Goal: Task Accomplishment & Management: Use online tool/utility

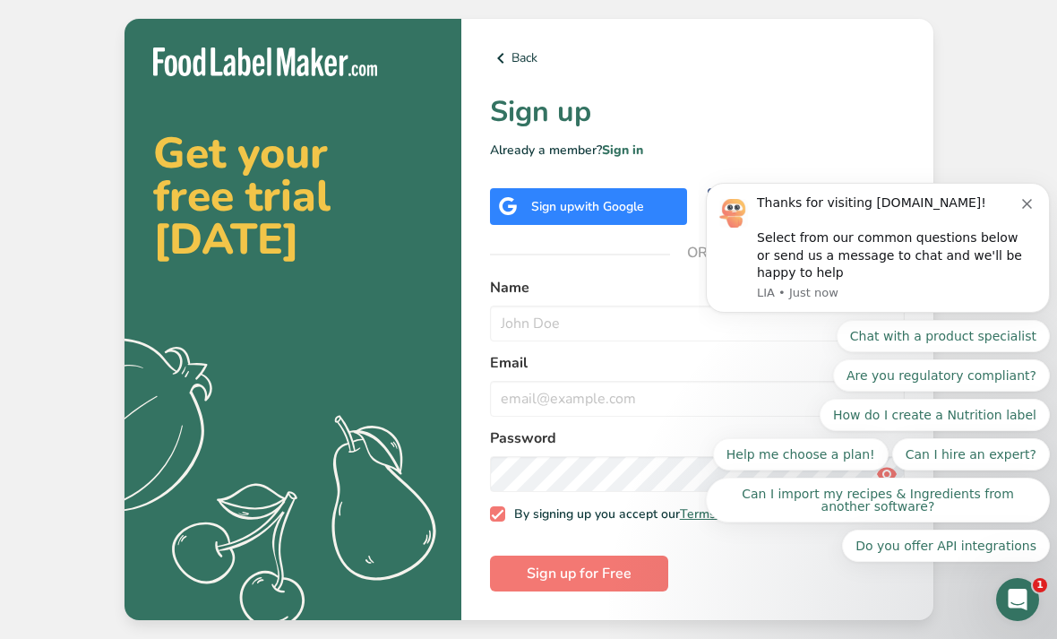
click at [642, 225] on div "Sign up with Google" at bounding box center [588, 206] width 197 height 37
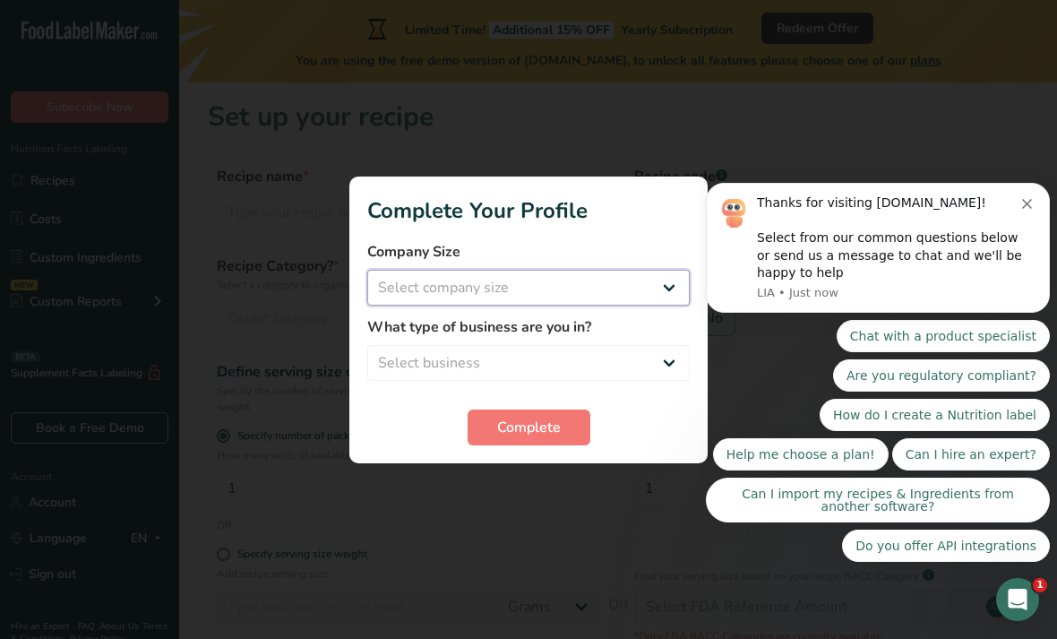
click at [662, 289] on select "Select company size Fewer than 10 Employees 10 to 50 Employees 51 to 500 Employ…" at bounding box center [528, 288] width 322 height 36
click at [1026, 208] on icon "Dismiss notification" at bounding box center [1027, 204] width 10 height 10
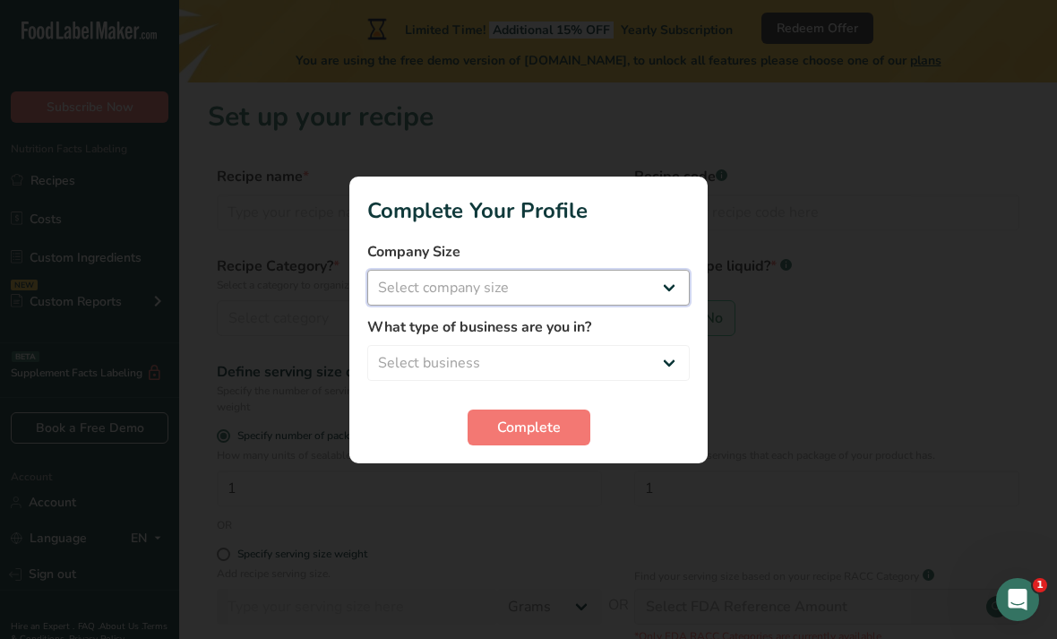
click at [644, 270] on select "Select company size Fewer than 10 Employees 10 to 50 Employees 51 to 500 Employ…" at bounding box center [528, 288] width 322 height 36
select select "1"
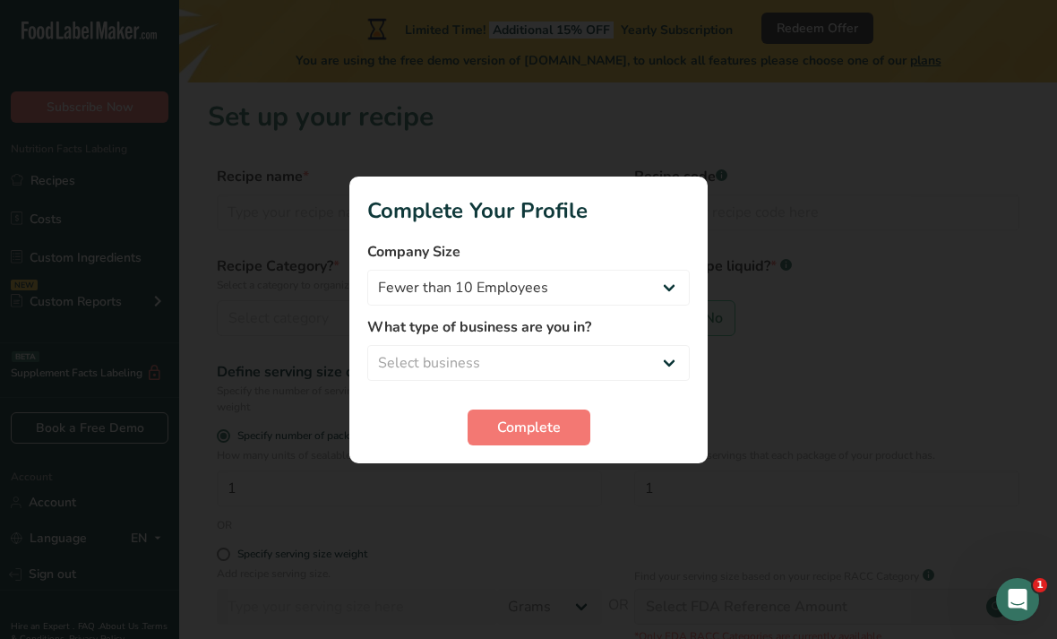
click at [623, 333] on label "What type of business are you in?" at bounding box center [528, 326] width 322 height 21
click at [647, 363] on select "Select business Packaged Food Manufacturer Restaurant & Cafe Bakery Meal Plans …" at bounding box center [528, 363] width 322 height 36
select select "8"
click at [527, 419] on span "Complete" at bounding box center [529, 426] width 64 height 21
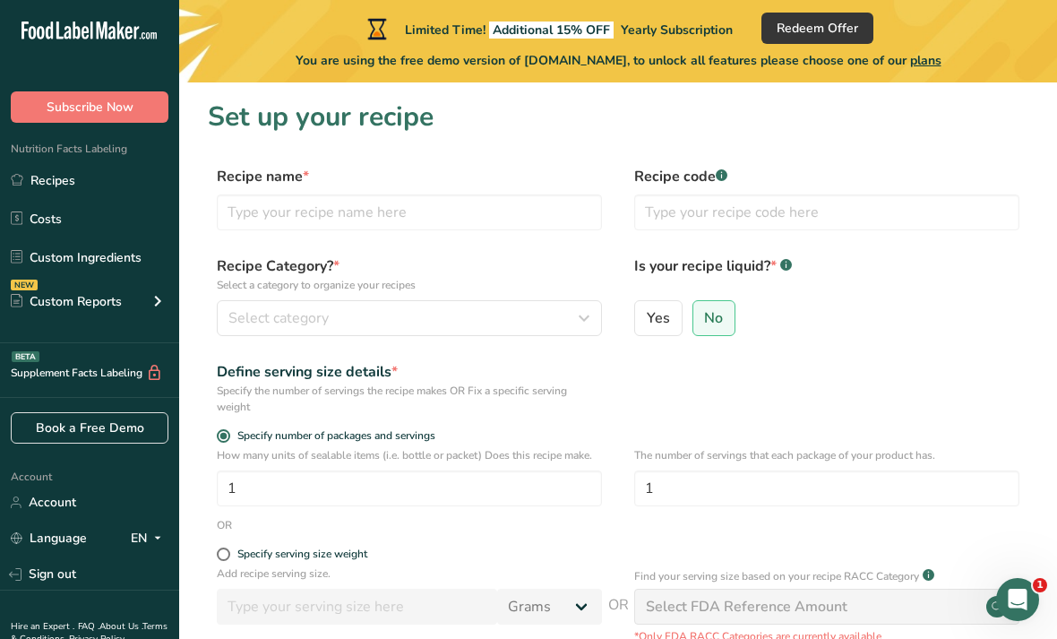
click at [540, 249] on form "Recipe name * Recipe code .a-a{fill:#347362;}.b-a{fill:#fff;} Recipe Category? …" at bounding box center [618, 473] width 820 height 615
click at [539, 248] on form "Recipe name * Recipe code .a-a{fill:#347362;}.b-a{fill:#fff;} Recipe Category? …" at bounding box center [618, 473] width 820 height 615
click at [493, 210] on input "text" at bounding box center [409, 212] width 385 height 36
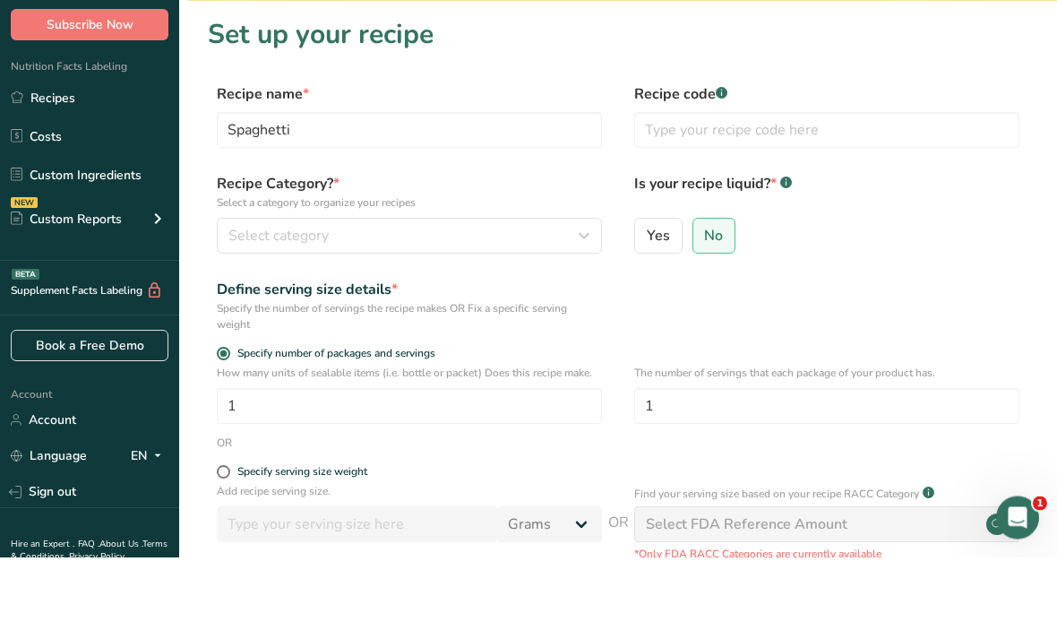
scroll to position [82, 0]
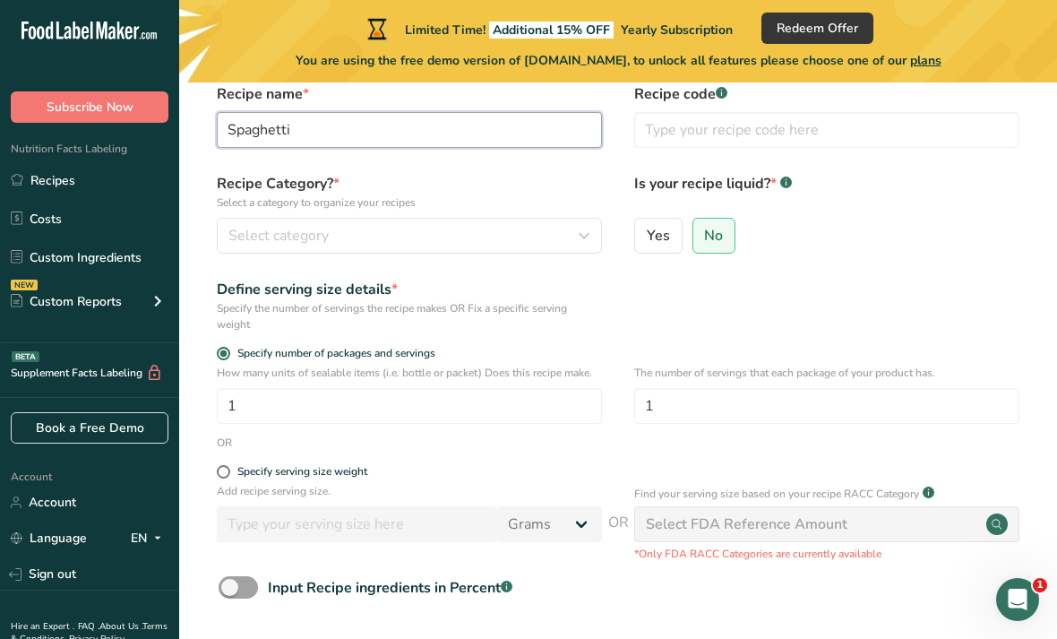
type input "Spaghetti"
click at [577, 231] on icon "button" at bounding box center [583, 235] width 21 height 32
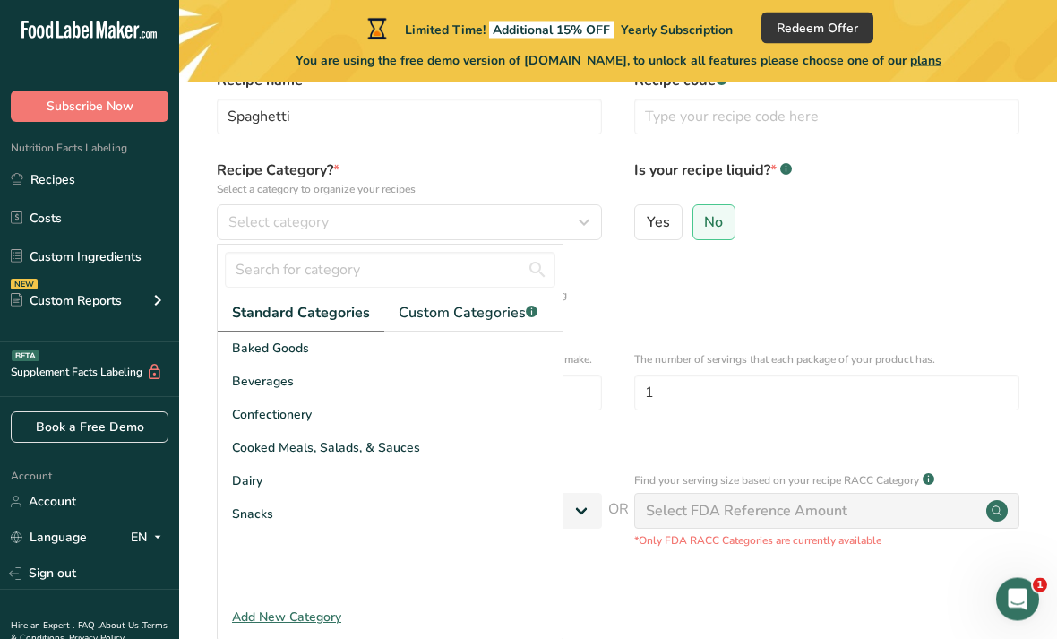
scroll to position [96, 0]
click at [413, 442] on span "Cooked Meals, Salads, & Sauces" at bounding box center [326, 447] width 188 height 19
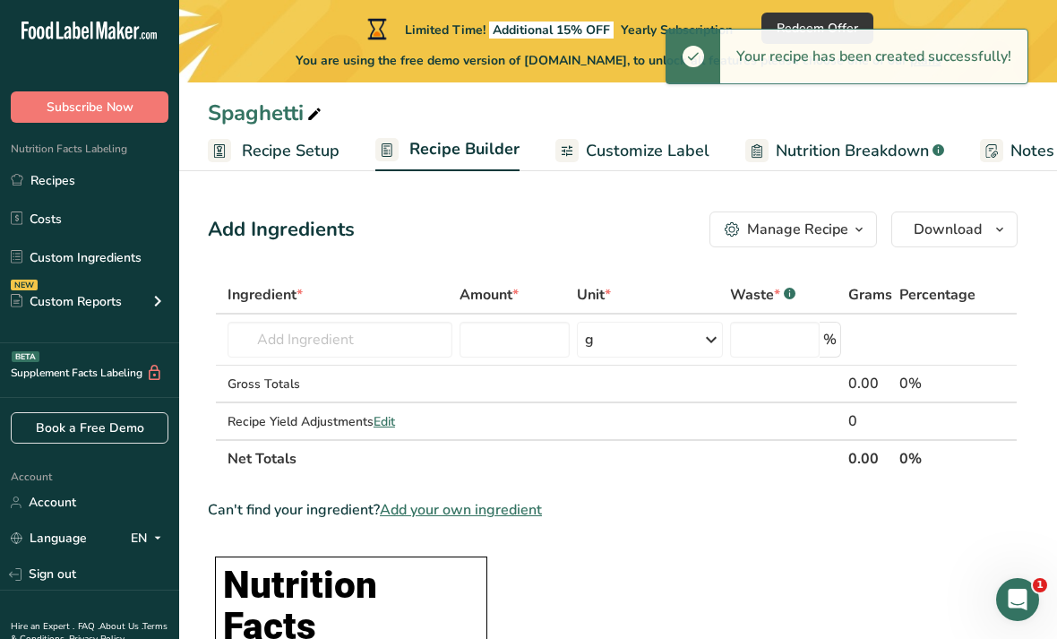
click at [304, 153] on span "Recipe Setup" at bounding box center [291, 151] width 98 height 24
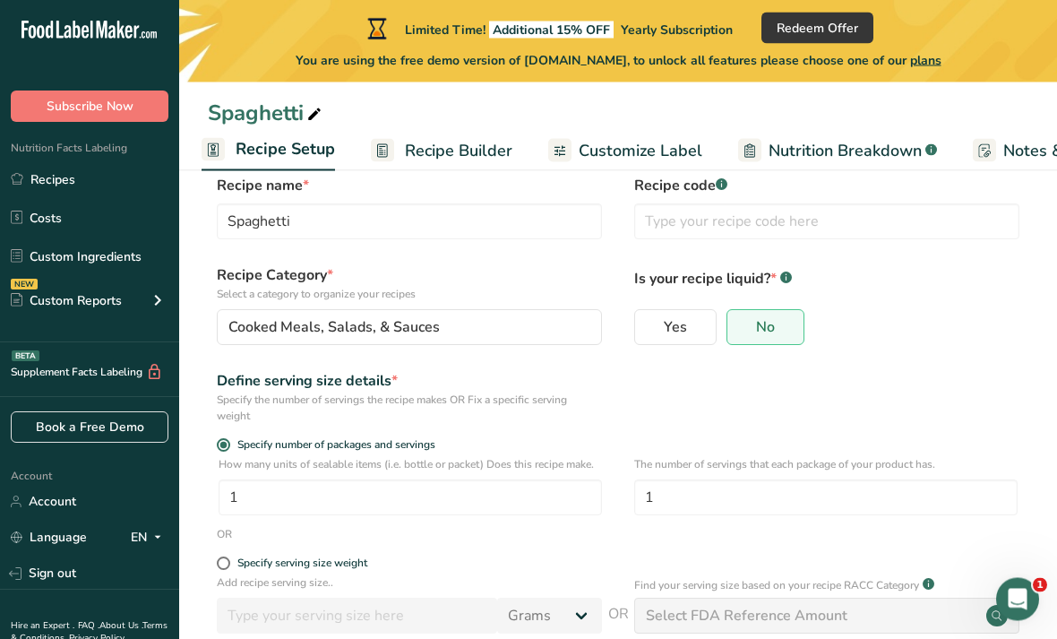
scroll to position [143, 0]
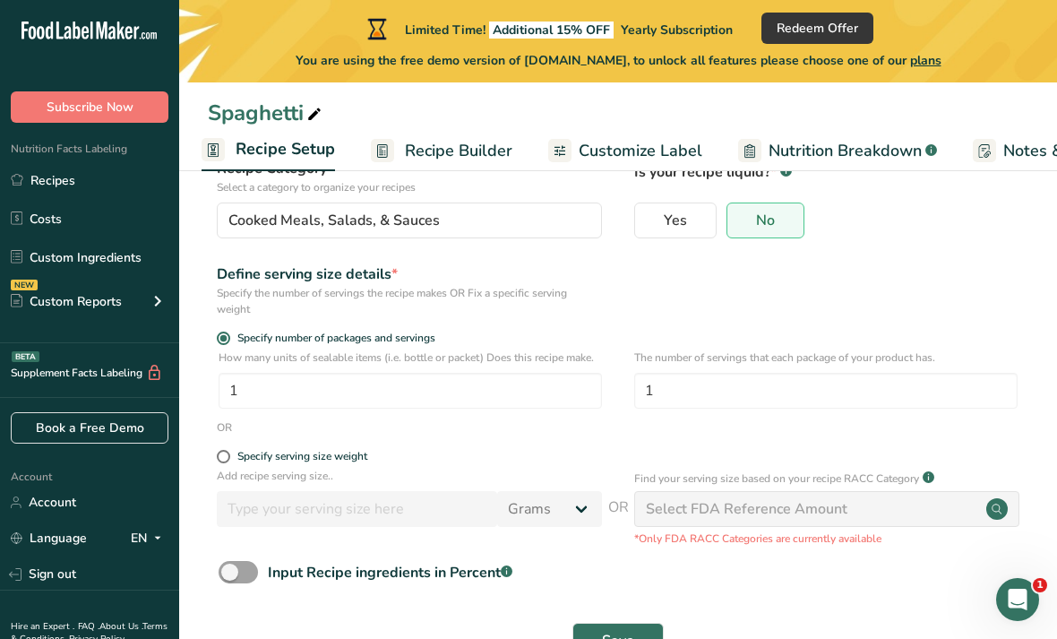
click at [263, 578] on span "Input Recipe ingredients in Percent .a-a{fill:#347362;}.b-a{fill:#fff;}" at bounding box center [385, 572] width 254 height 21
click at [230, 578] on input "Input Recipe ingredients in Percent .a-a{fill:#347362;}.b-a{fill:#fff;}" at bounding box center [225, 572] width 12 height 12
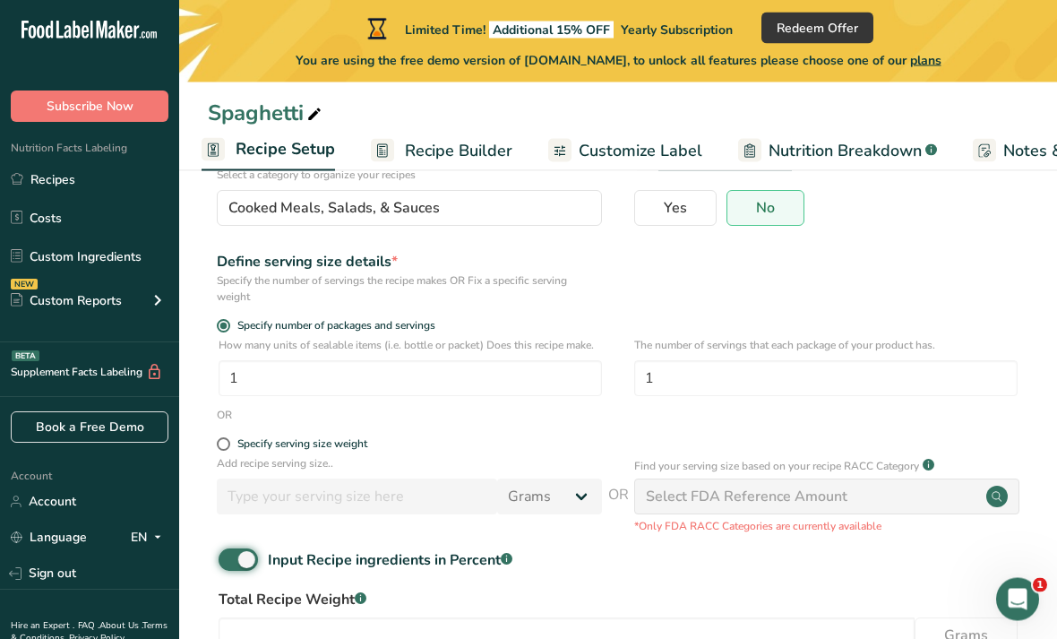
scroll to position [222, 0]
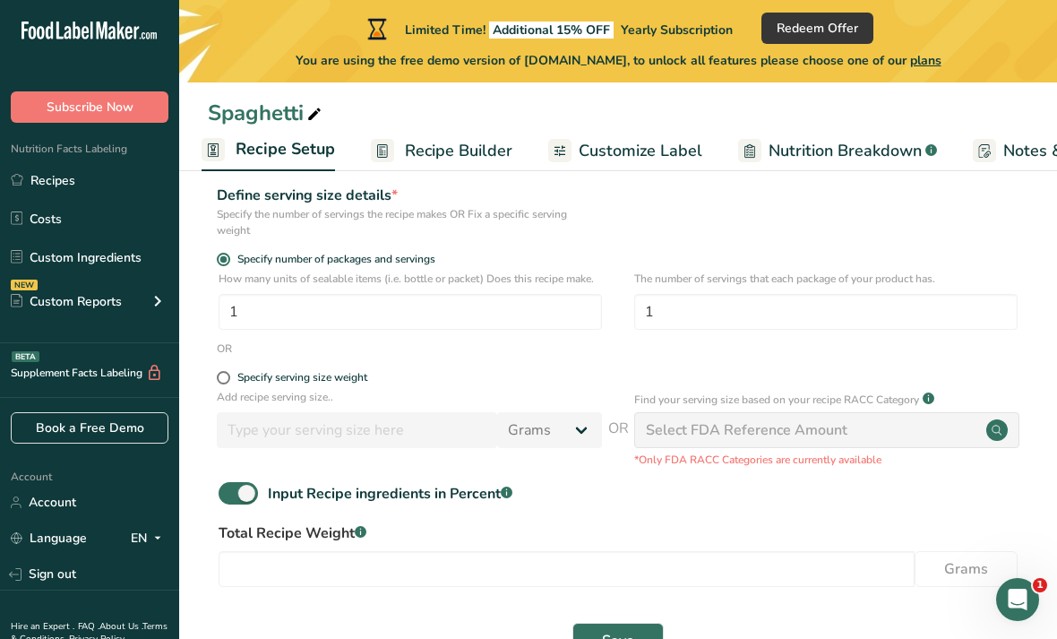
click at [636, 631] on button "Save" at bounding box center [617, 640] width 91 height 36
click at [245, 494] on span at bounding box center [238, 493] width 39 height 22
click at [230, 494] on input "Input Recipe ingredients in Percent .a-a{fill:#347362;}.b-a{fill:#fff;}" at bounding box center [225, 493] width 12 height 12
checkbox input "false"
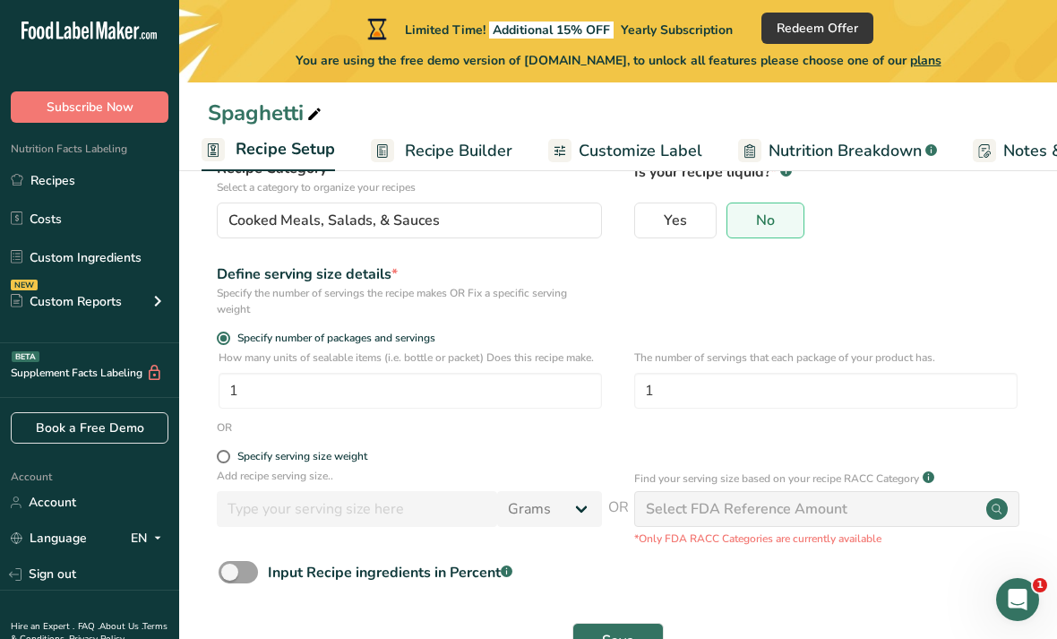
click at [466, 139] on span "Recipe Builder" at bounding box center [458, 151] width 107 height 24
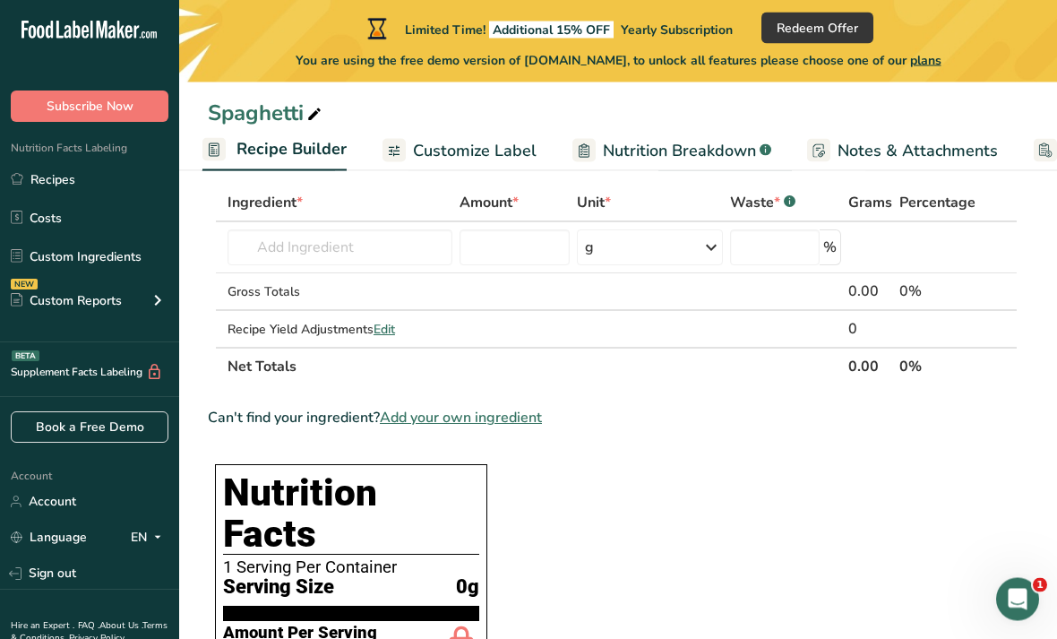
scroll to position [90, 0]
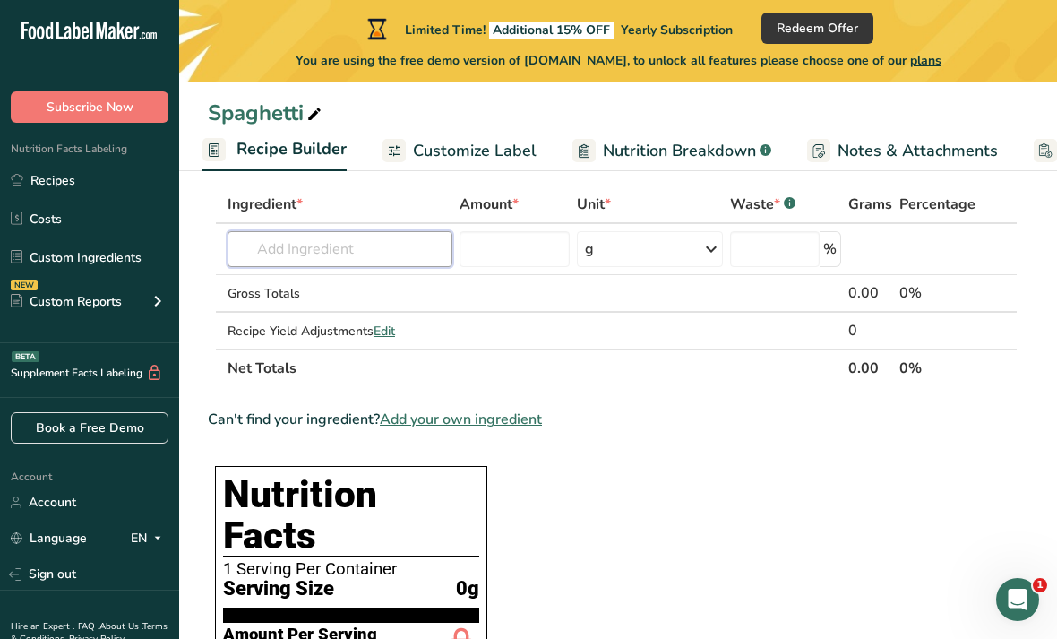
click at [354, 247] on input "text" at bounding box center [339, 249] width 225 height 36
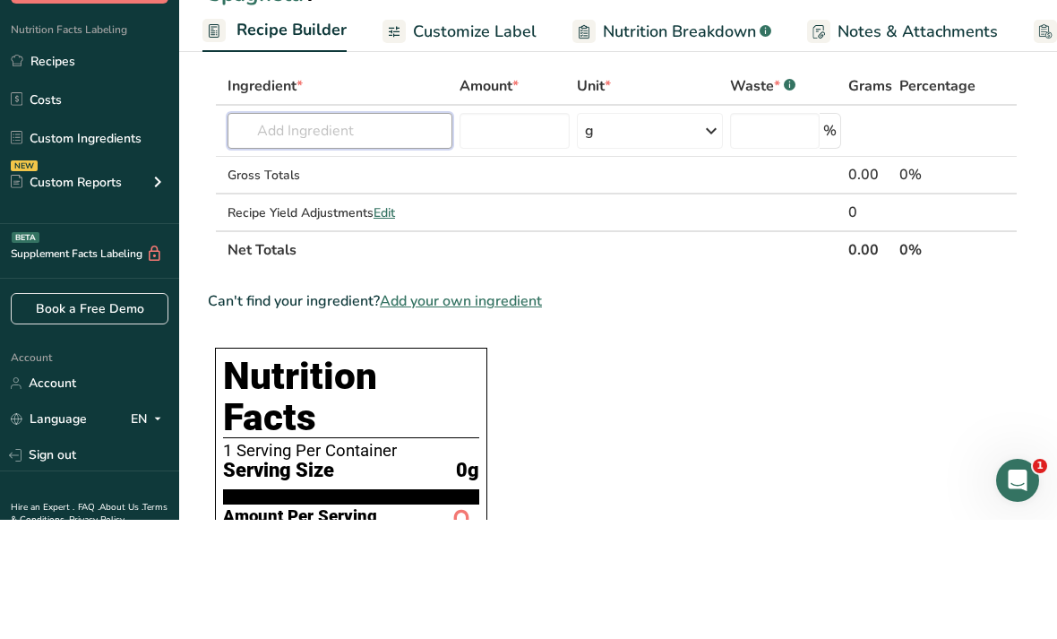
type input "Q"
type input "1"
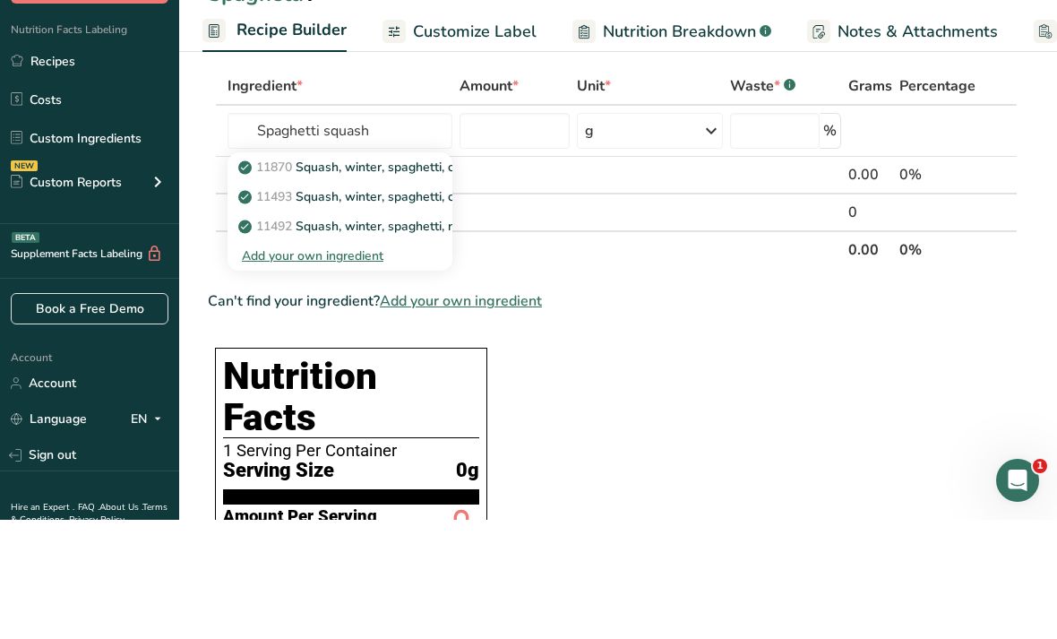
click at [413, 277] on p "11870 Squash, winter, spaghetti, cooked, boiled, drained, or baked, with salt" at bounding box center [467, 286] width 451 height 19
type input "Squash, winter, spaghetti, cooked, boiled, drained, or baked, with salt"
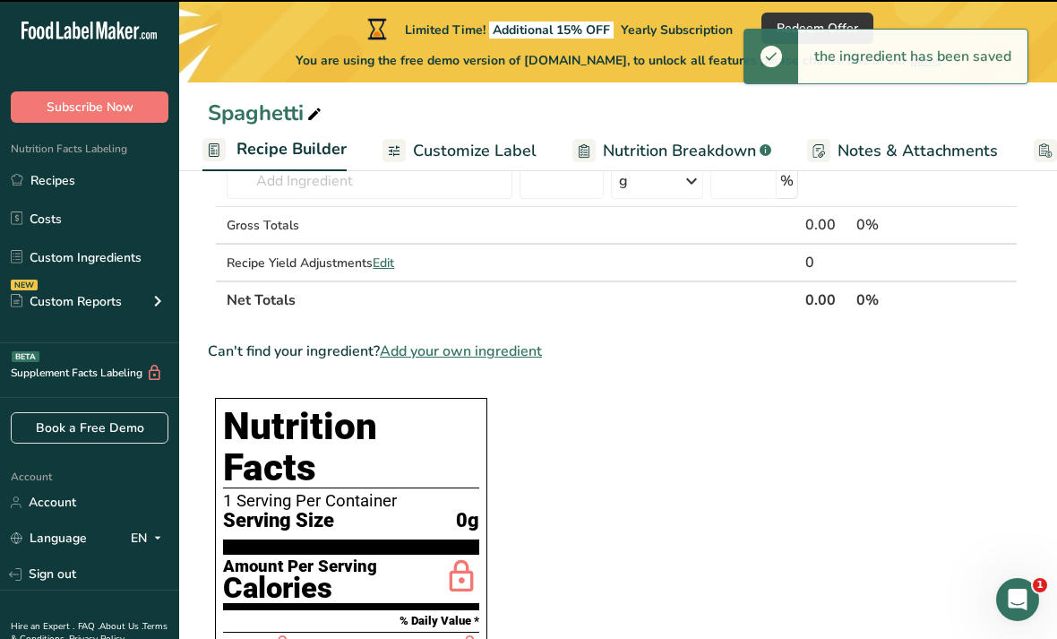
type input "0"
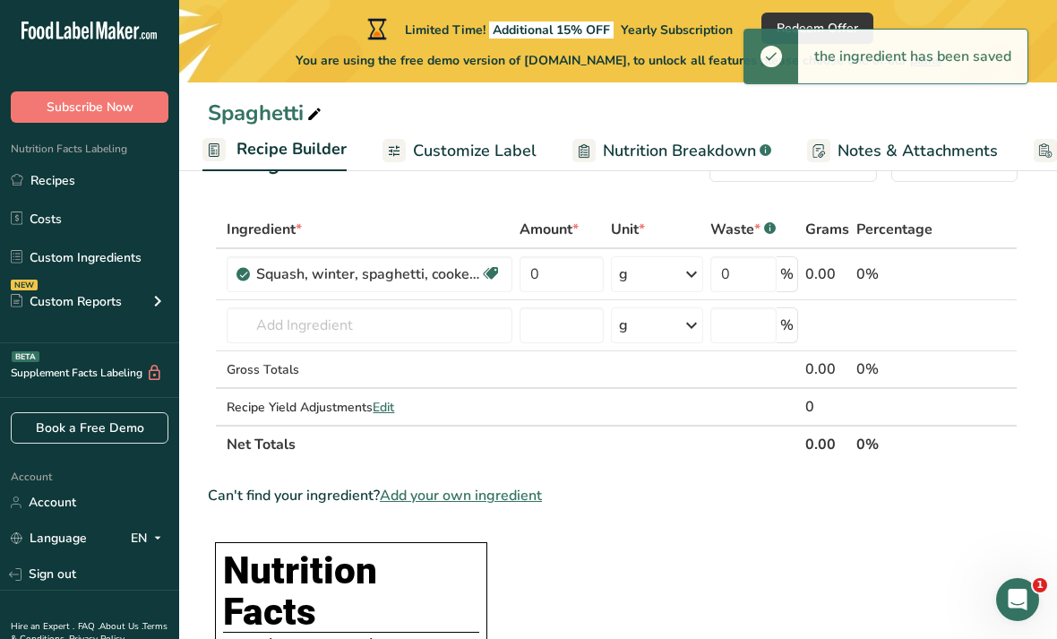
scroll to position [30, 0]
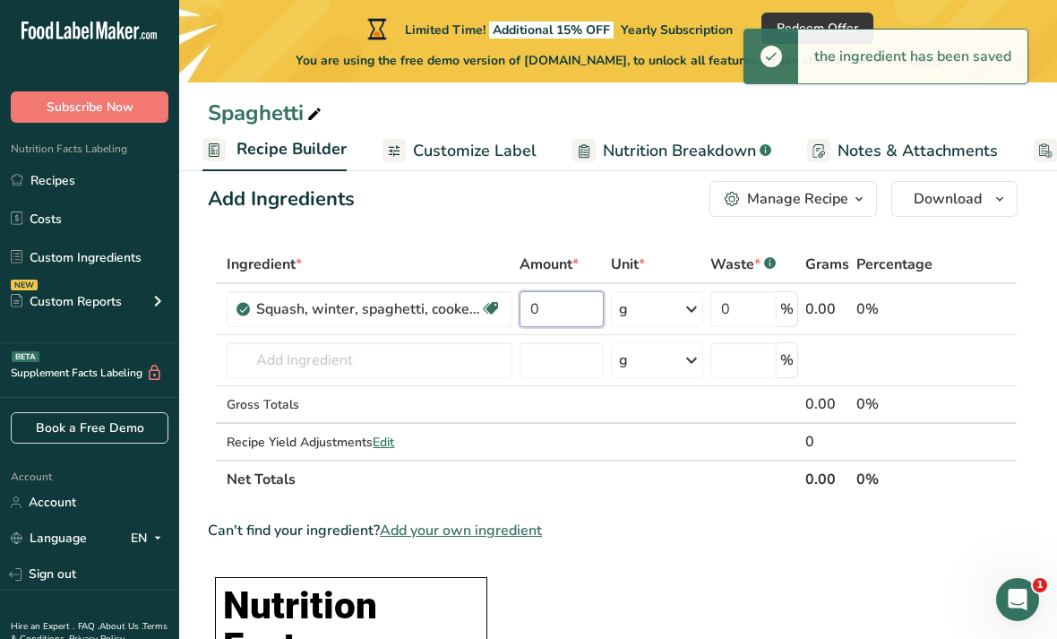
click at [565, 302] on input "0" at bounding box center [561, 309] width 84 height 36
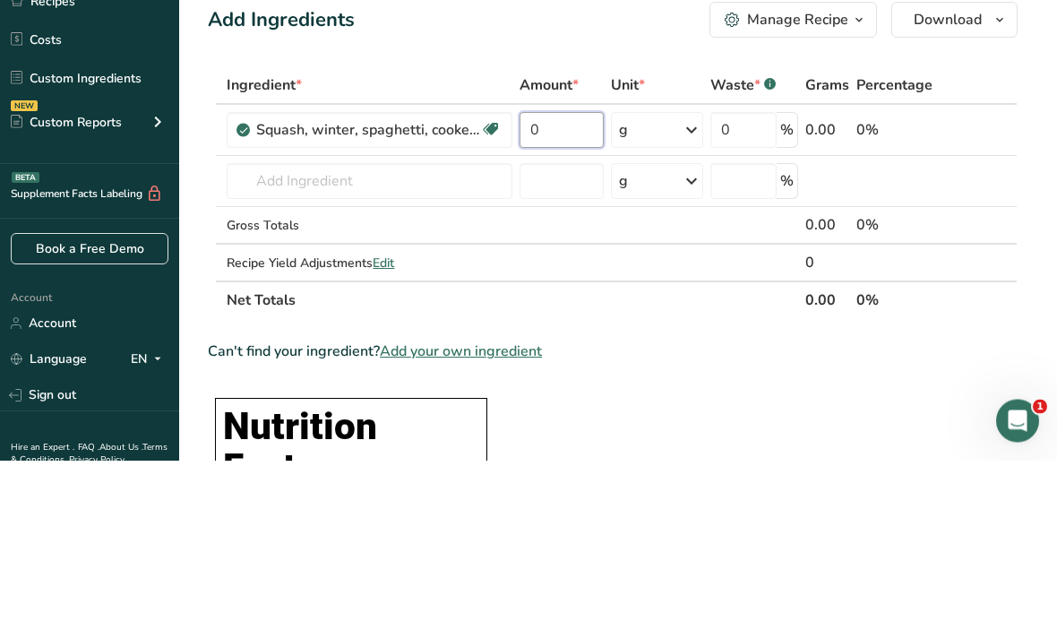
type input "9"
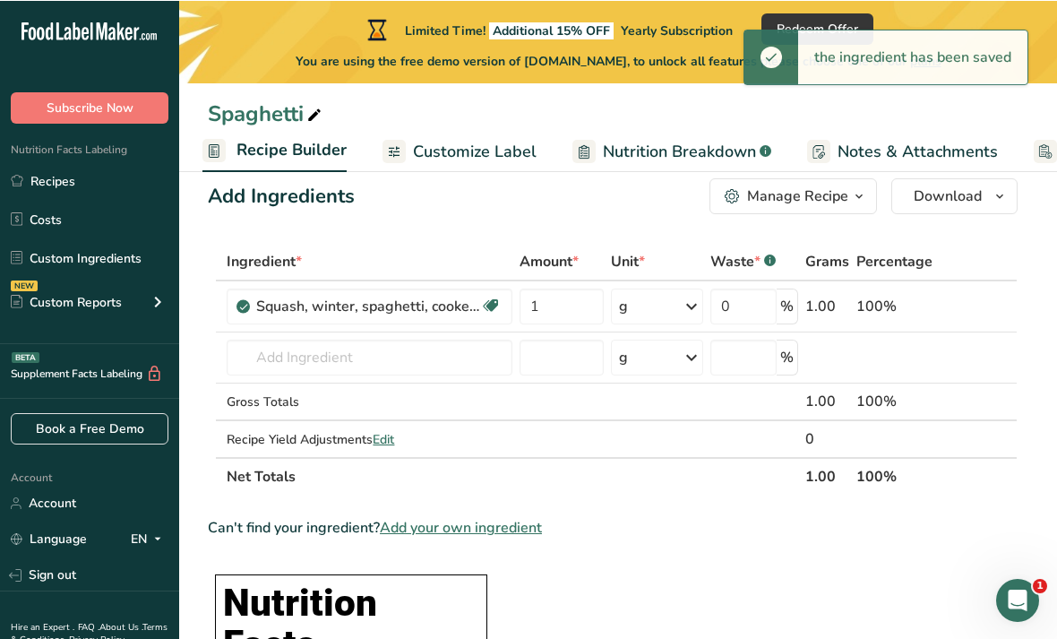
scroll to position [33, 0]
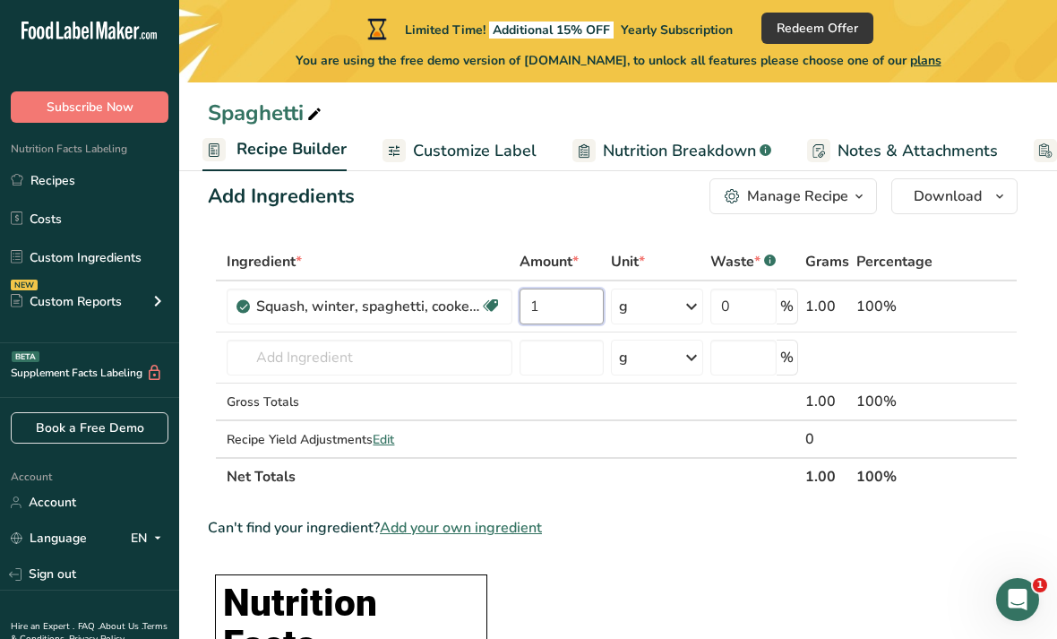
type input "1"
click at [697, 310] on div "Ingredient * Amount * Unit * Waste * .a-a{fill:#347362;}.b-a{fill:#fff;} Grams …" at bounding box center [613, 369] width 810 height 253
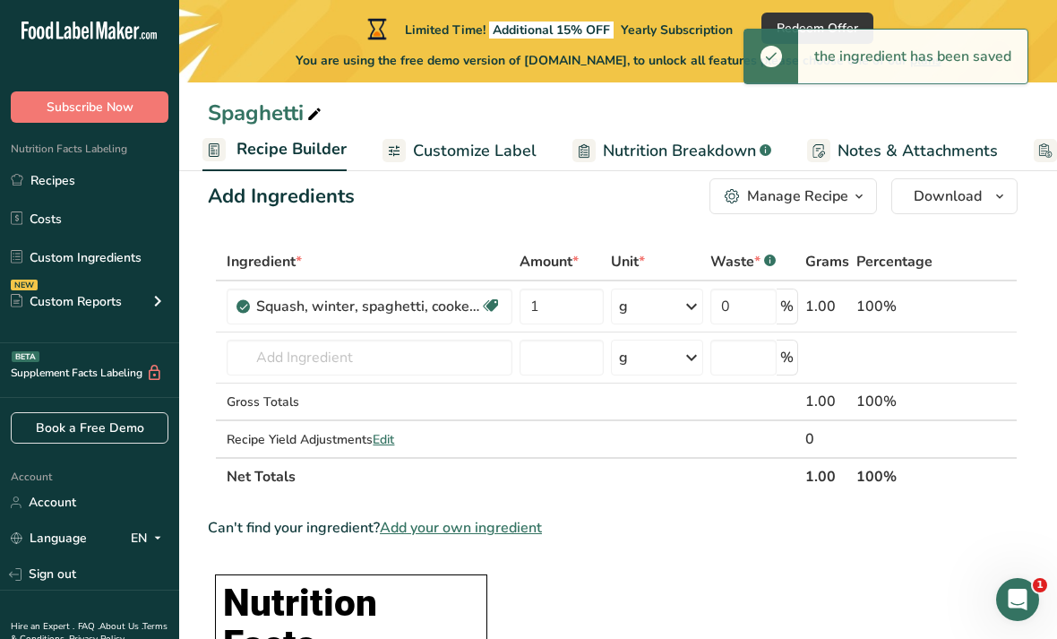
click at [691, 310] on icon at bounding box center [691, 306] width 21 height 32
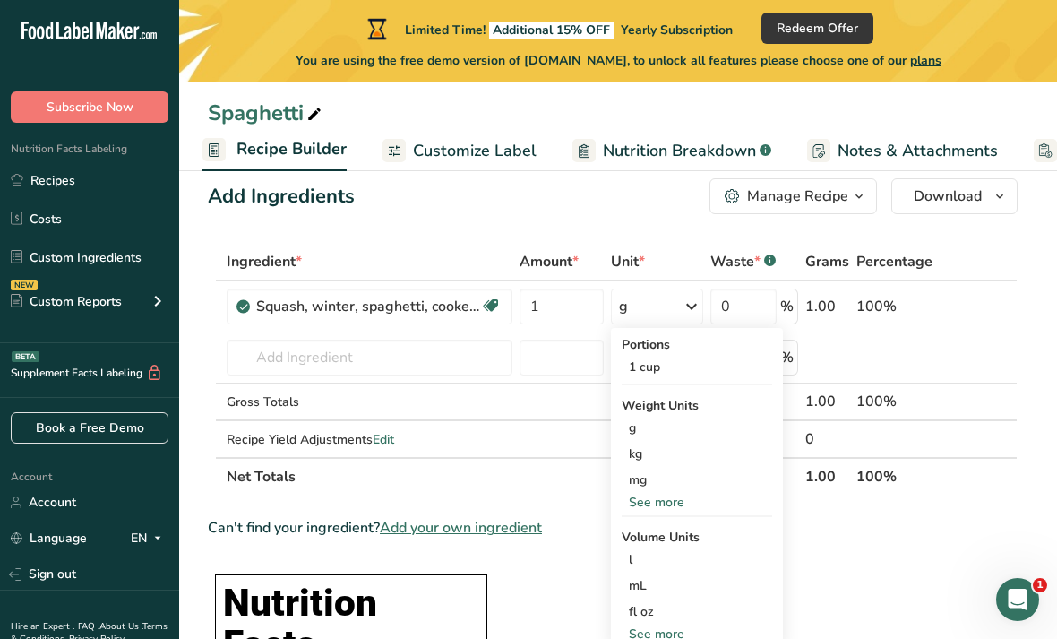
click at [683, 297] on icon at bounding box center [691, 306] width 21 height 32
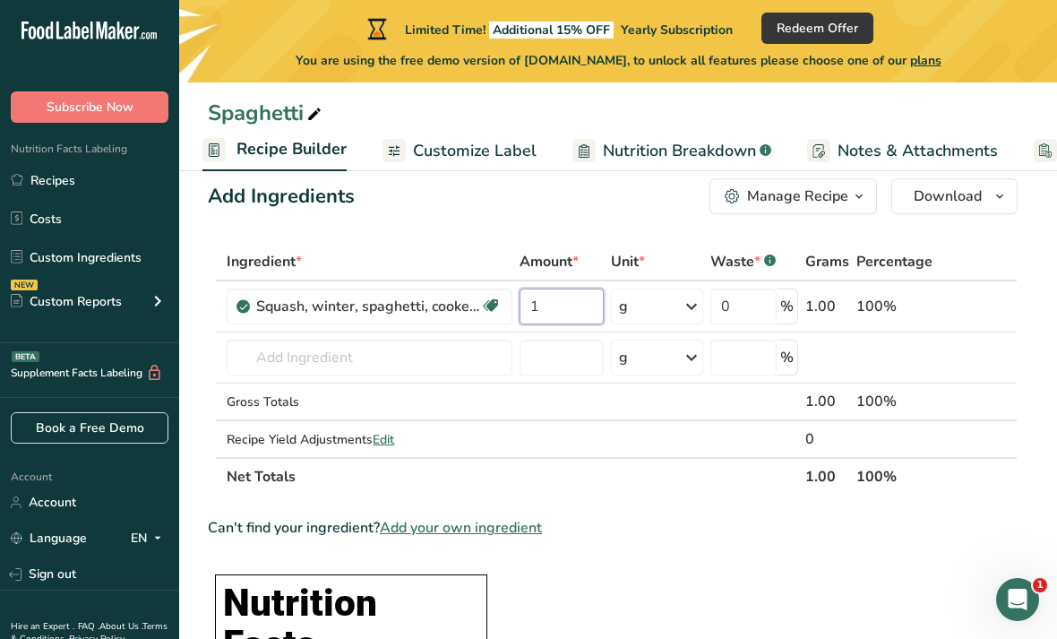
click at [590, 306] on input "1" at bounding box center [561, 306] width 84 height 36
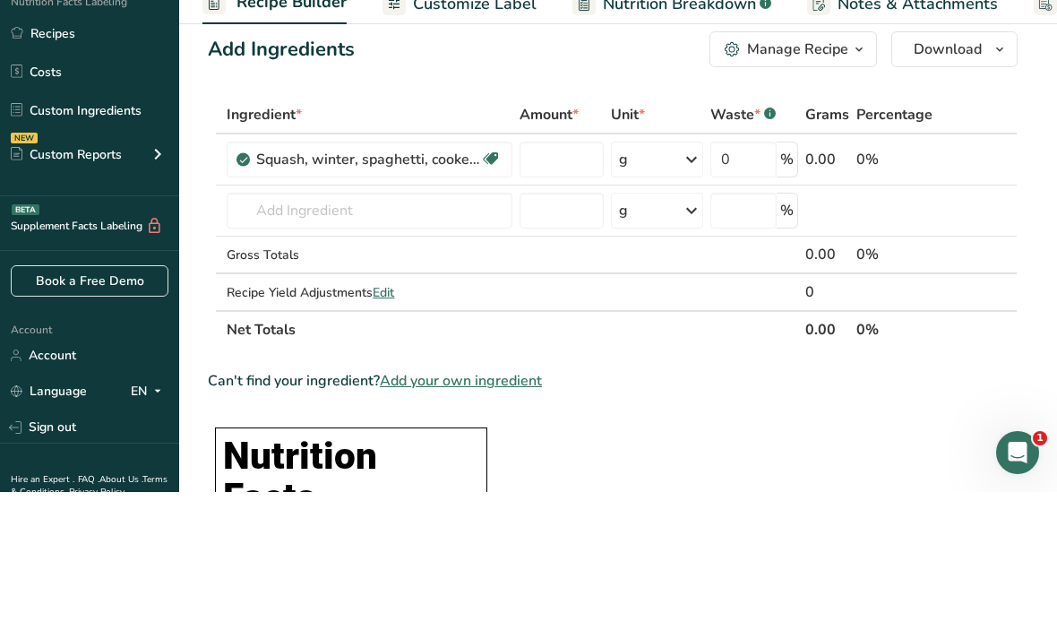
type input "0"
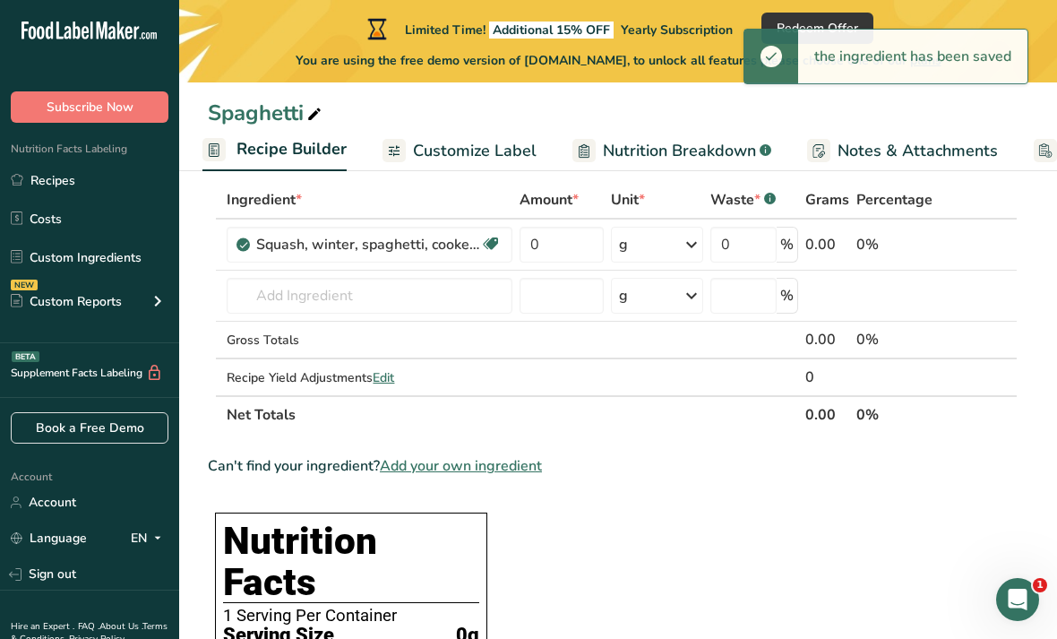
scroll to position [91, 0]
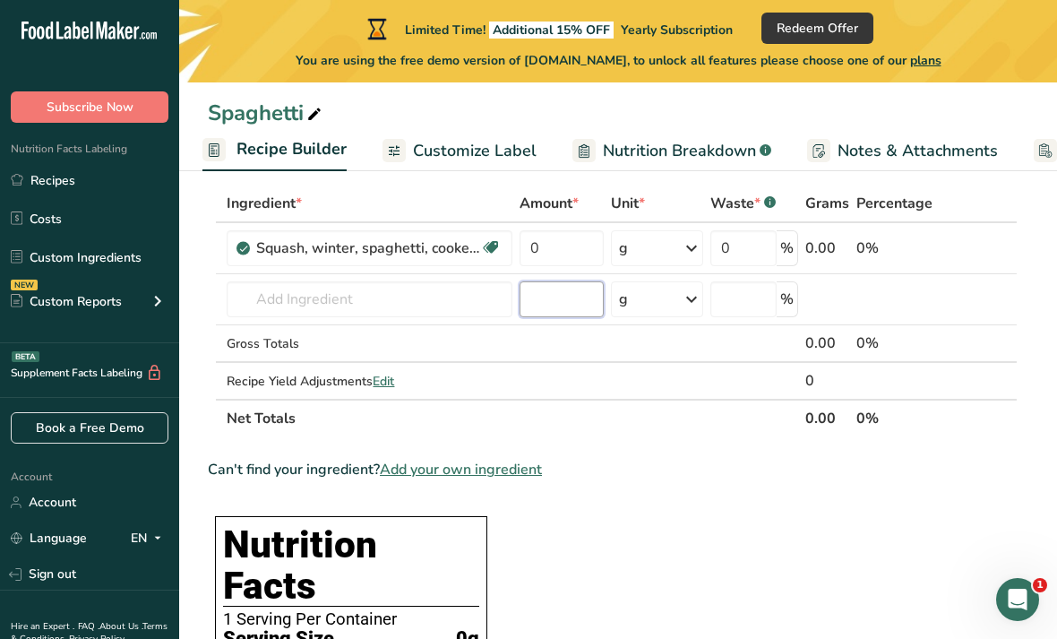
click at [571, 282] on div "Ingredient * Amount * Unit * Waste * .a-a{fill:#347362;}.b-a{fill:#fff;} Grams …" at bounding box center [613, 311] width 810 height 253
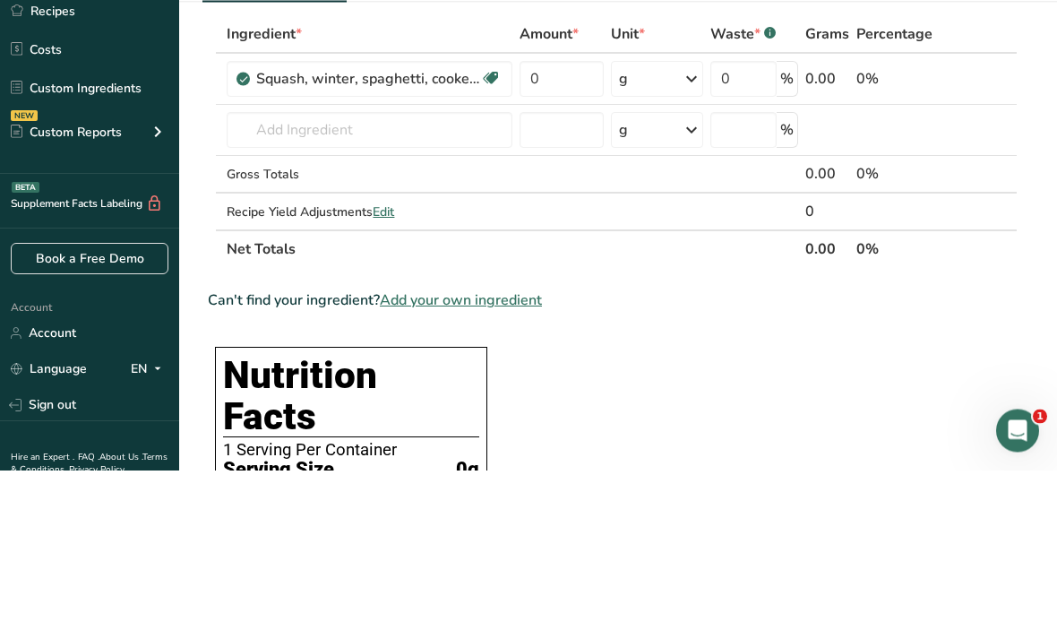
click at [676, 230] on div "g" at bounding box center [657, 248] width 92 height 36
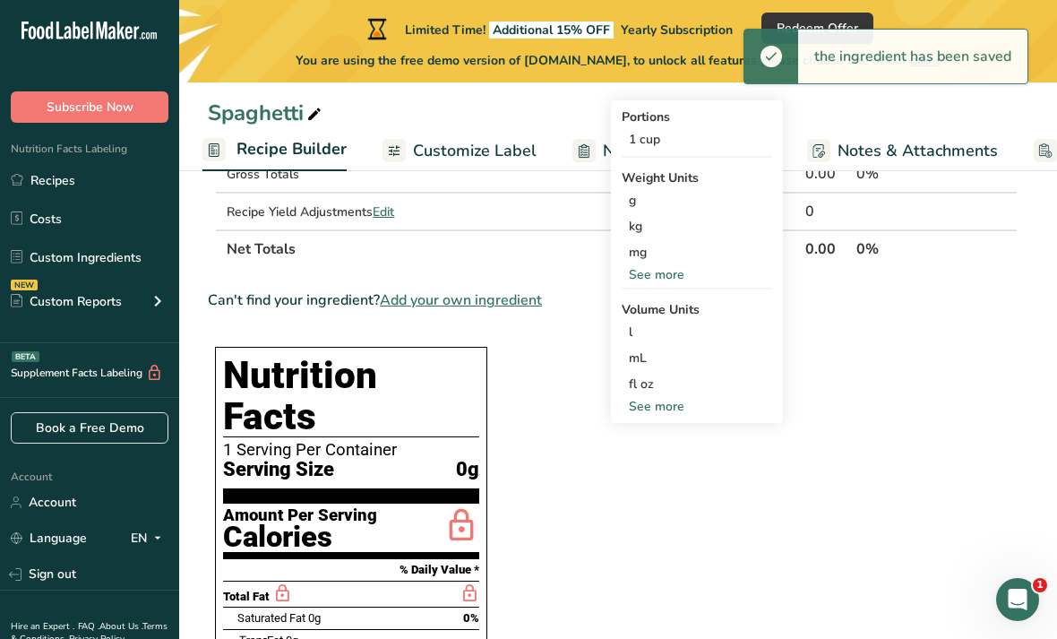
click at [668, 138] on div "1 cup" at bounding box center [697, 139] width 150 height 26
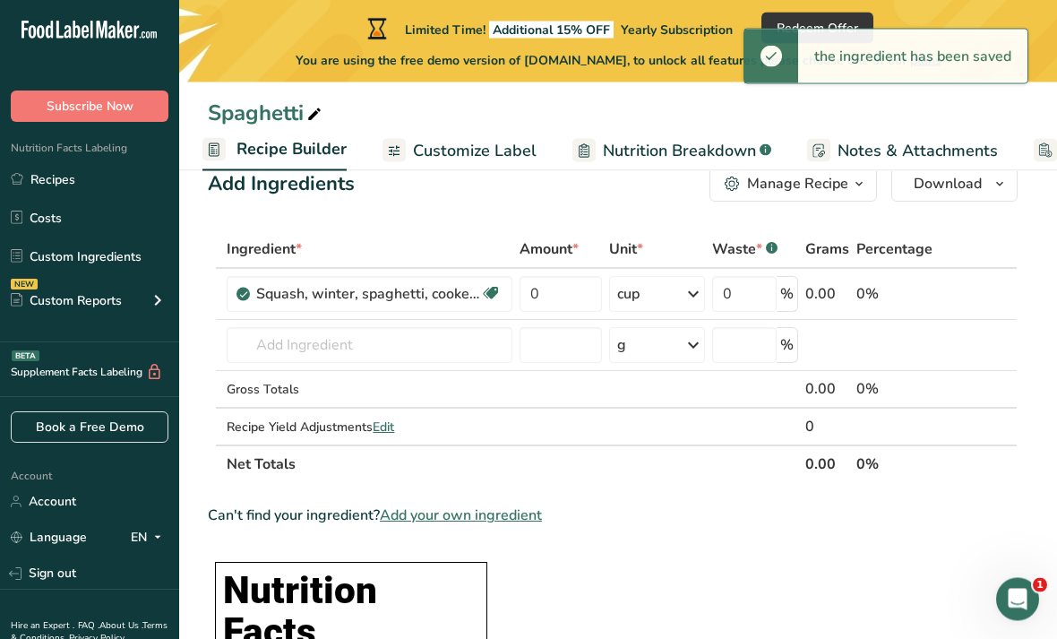
scroll to position [46, 0]
click at [589, 289] on input "0" at bounding box center [560, 294] width 82 height 36
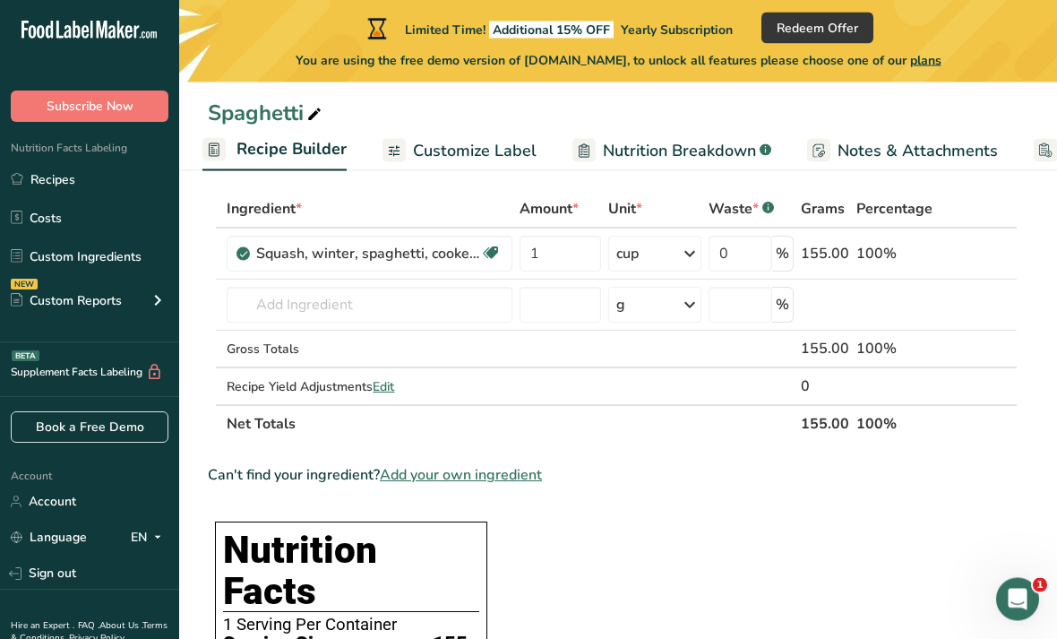
scroll to position [86, 0]
type input "1"
click at [457, 305] on div "Ingredient * Amount * Unit * Waste * .a-a{fill:#347362;}.b-a{fill:#fff;} Grams …" at bounding box center [613, 316] width 810 height 253
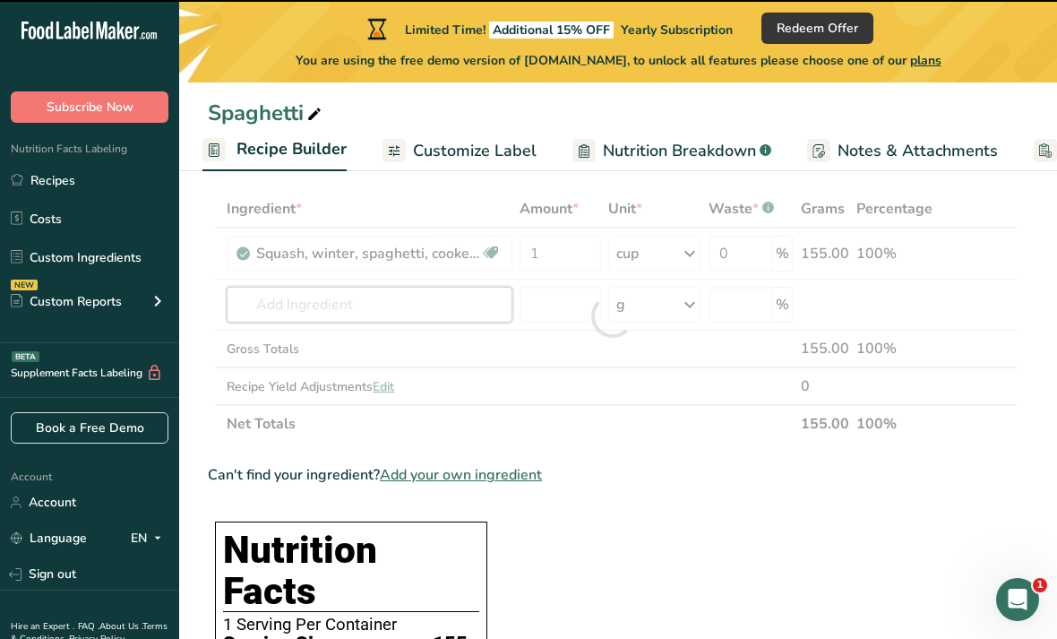
scroll to position [85, 0]
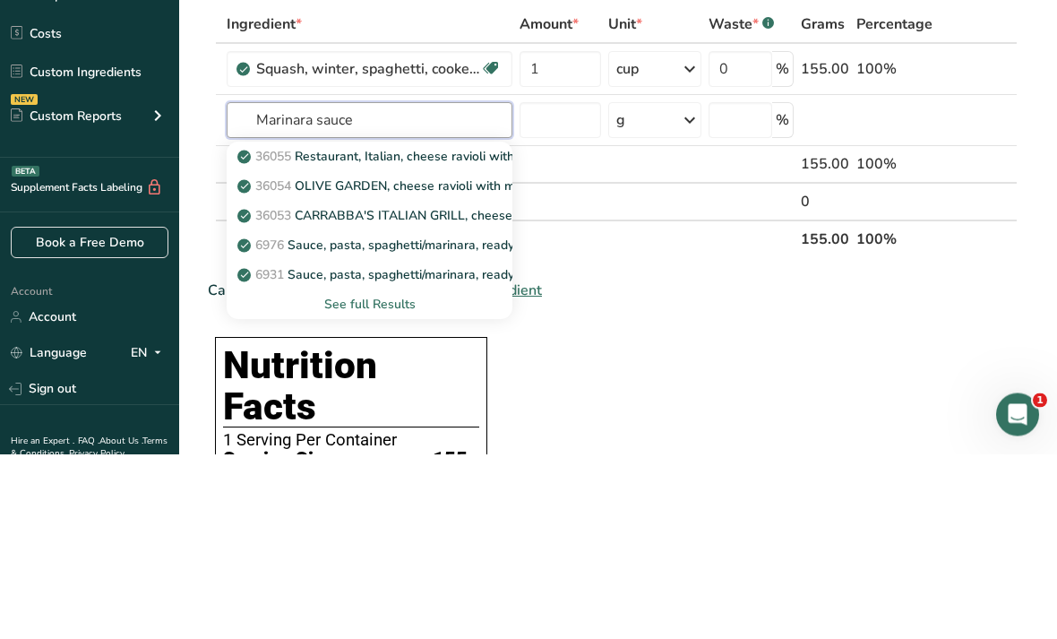
type input "R Marinara sauce"
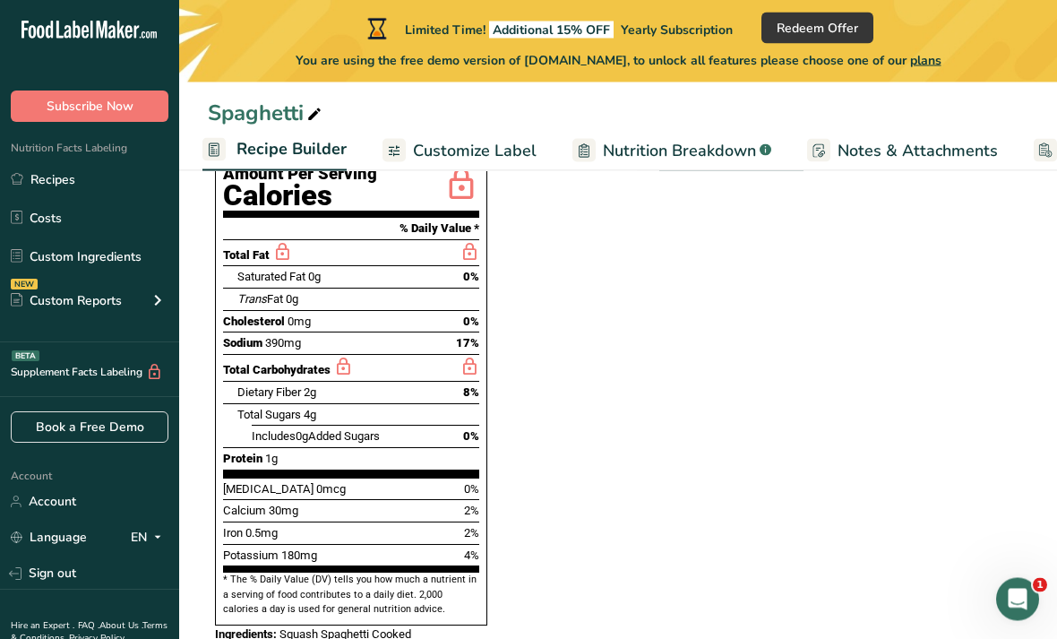
scroll to position [602, 0]
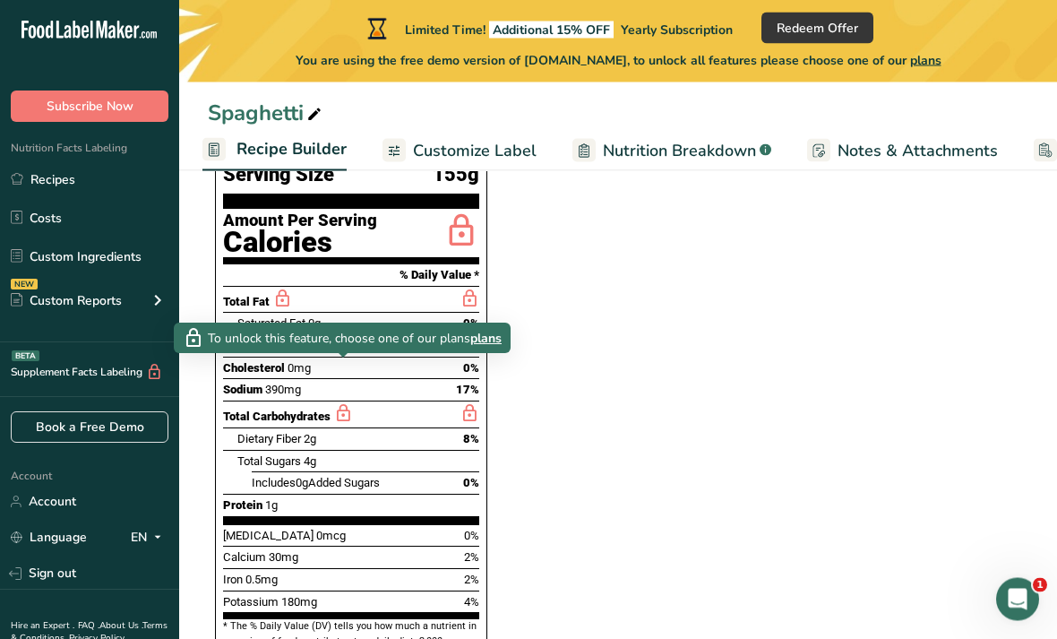
click at [473, 344] on span "plans" at bounding box center [485, 339] width 31 height 19
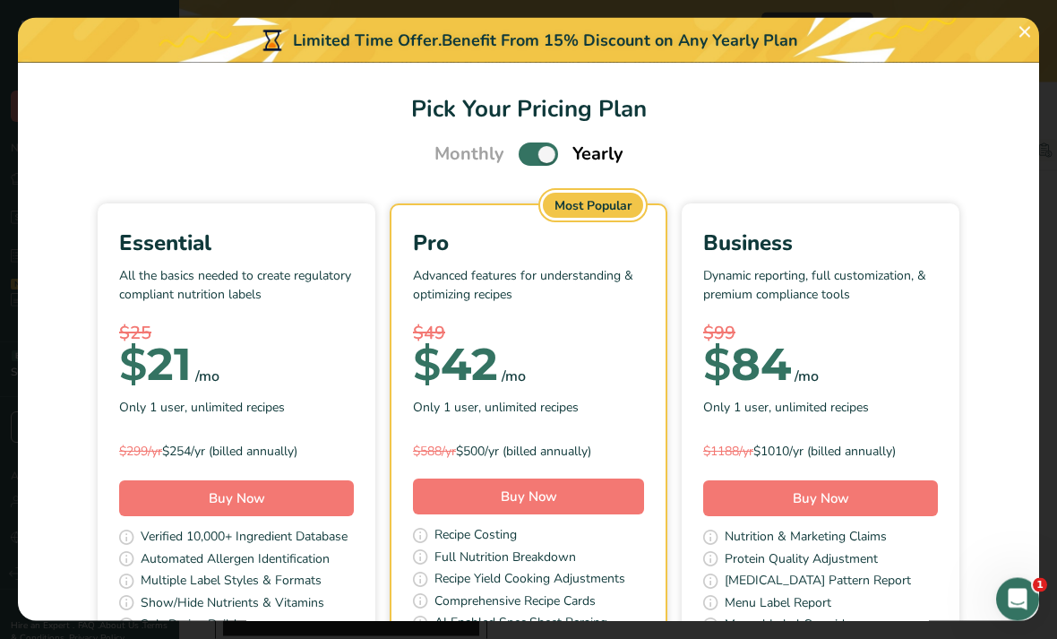
scroll to position [0, 0]
